Goal: Navigation & Orientation: Understand site structure

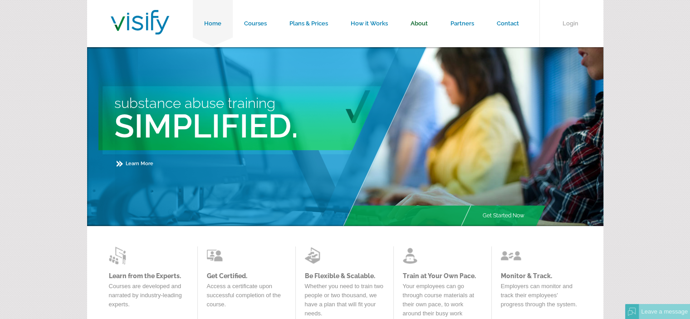
click at [422, 24] on link "About" at bounding box center [419, 23] width 40 height 47
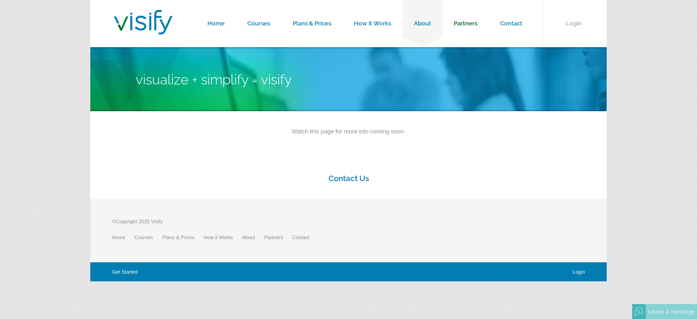
click at [464, 21] on link "Partners" at bounding box center [465, 23] width 46 height 47
